Goal: Task Accomplishment & Management: Complete application form

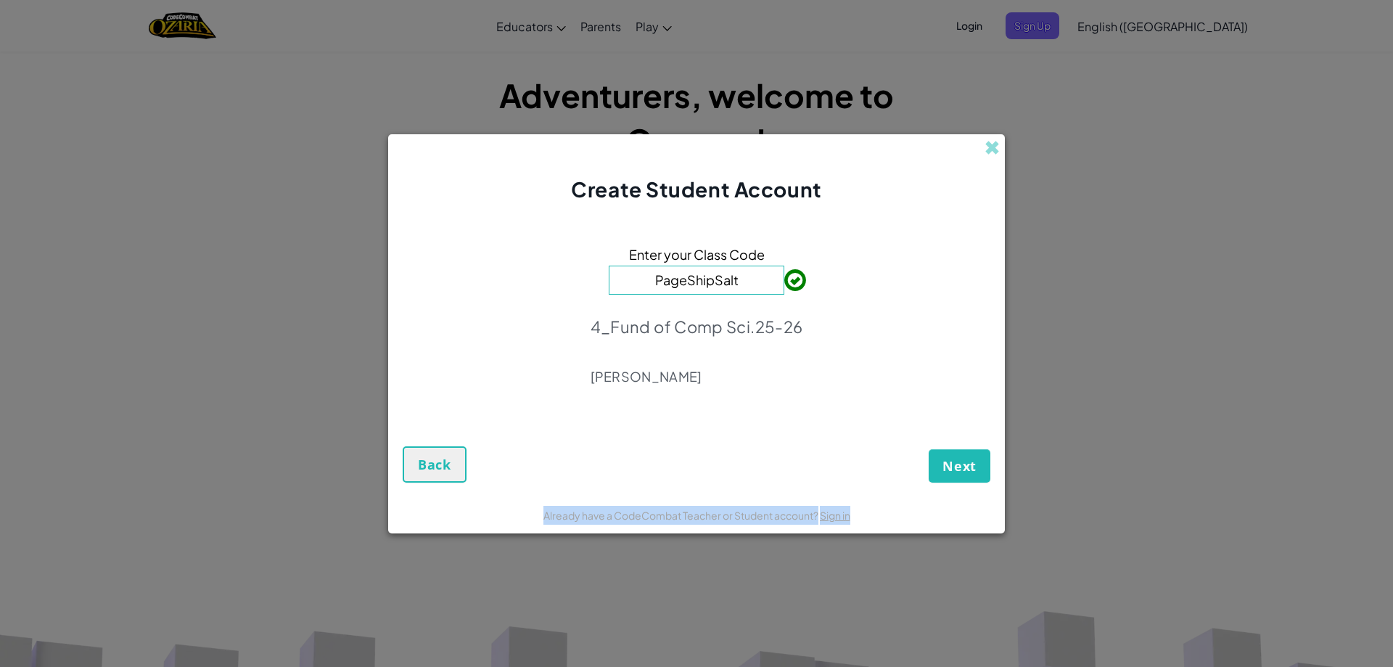
click at [469, 480] on div "Create Student Account Enter your Class Code PageShipSalt 4_Fund of Comp Sci.25…" at bounding box center [696, 333] width 617 height 399
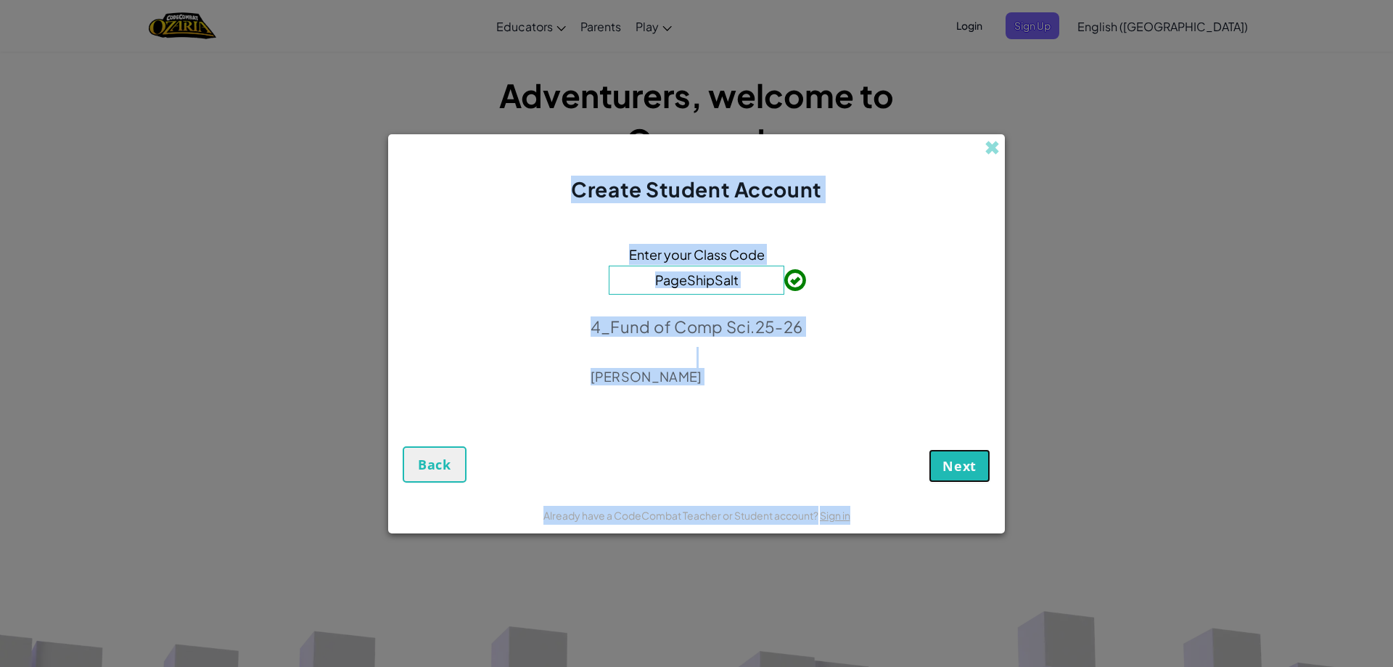
click at [946, 456] on button "Next" at bounding box center [960, 465] width 62 height 33
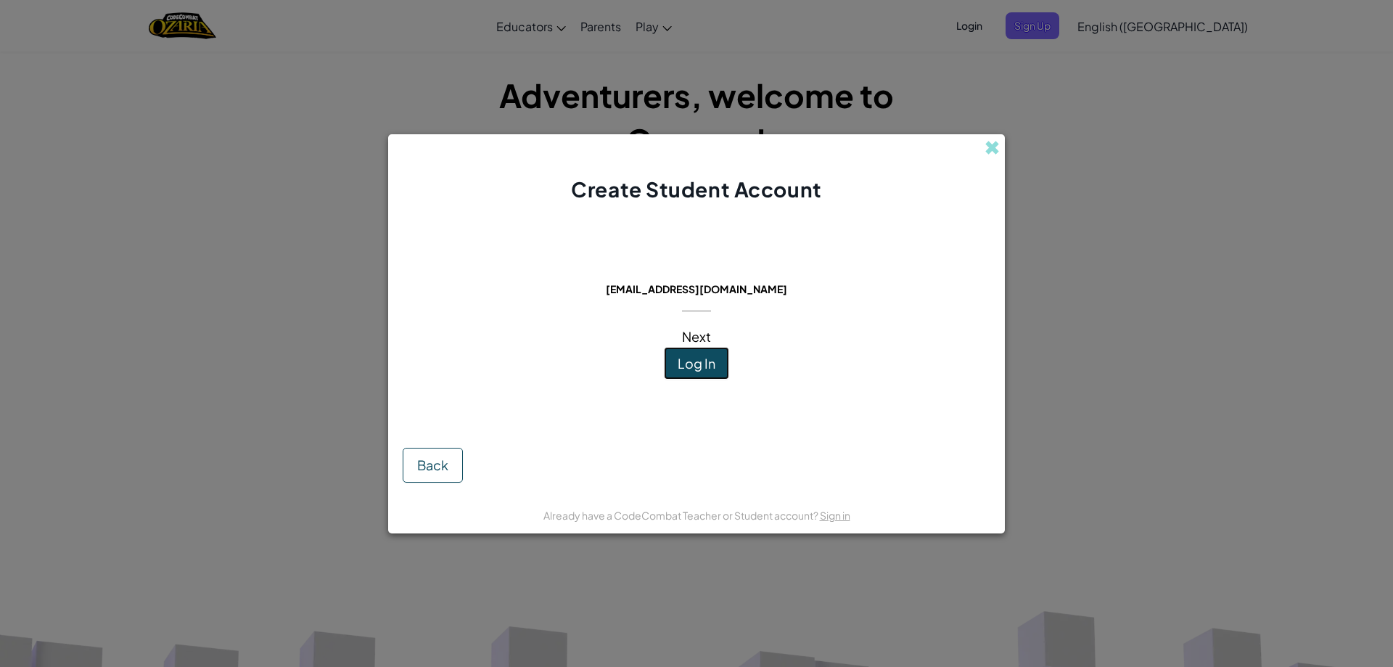
click at [674, 366] on button "Log In" at bounding box center [696, 363] width 65 height 33
